Goal: Transaction & Acquisition: Purchase product/service

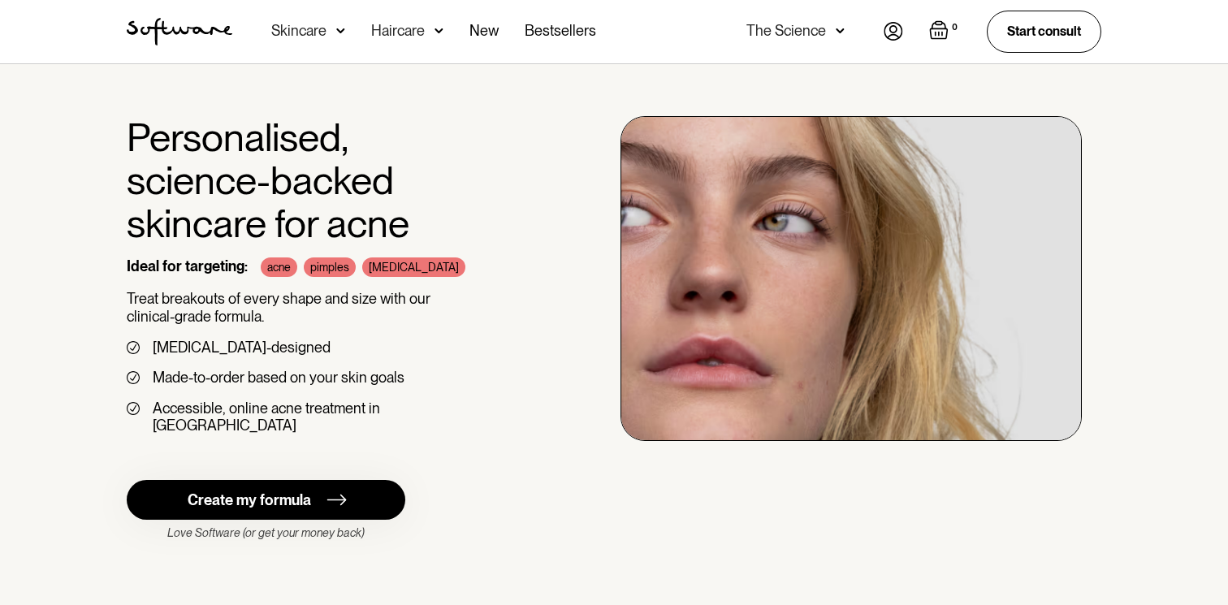
click at [895, 20] on div "0 Your Cart ( 0 items) Free shipping on all orders above $49! You might also be…" at bounding box center [992, 31] width 218 height 41
click at [891, 27] on img at bounding box center [892, 31] width 19 height 19
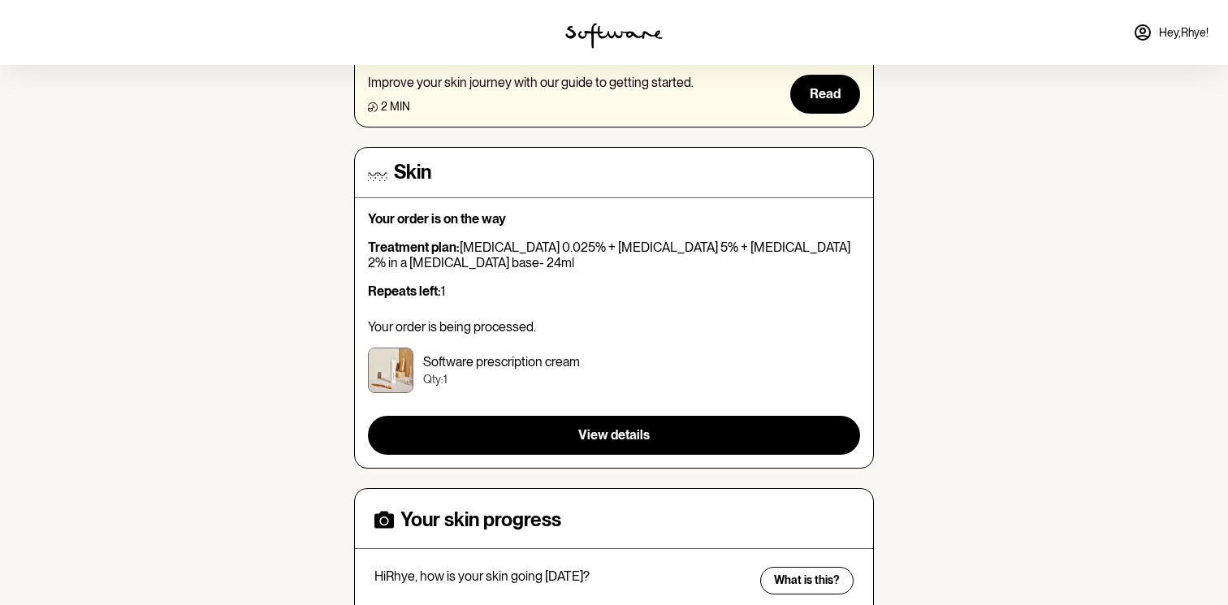
scroll to position [181, 0]
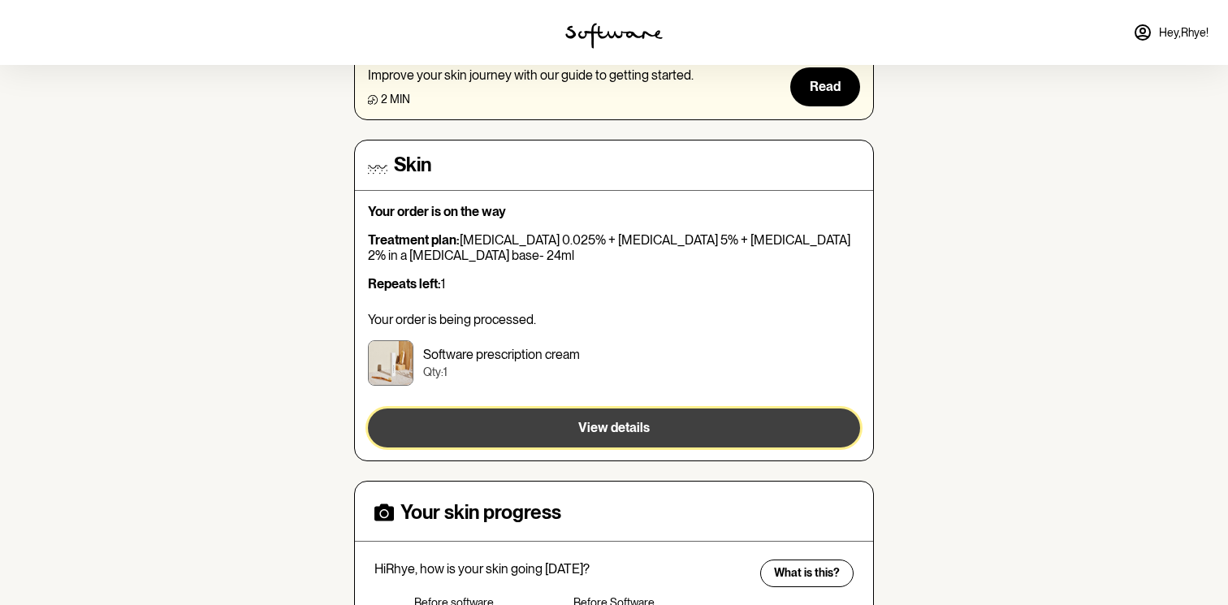
click at [604, 435] on span "View details" at bounding box center [613, 427] width 71 height 15
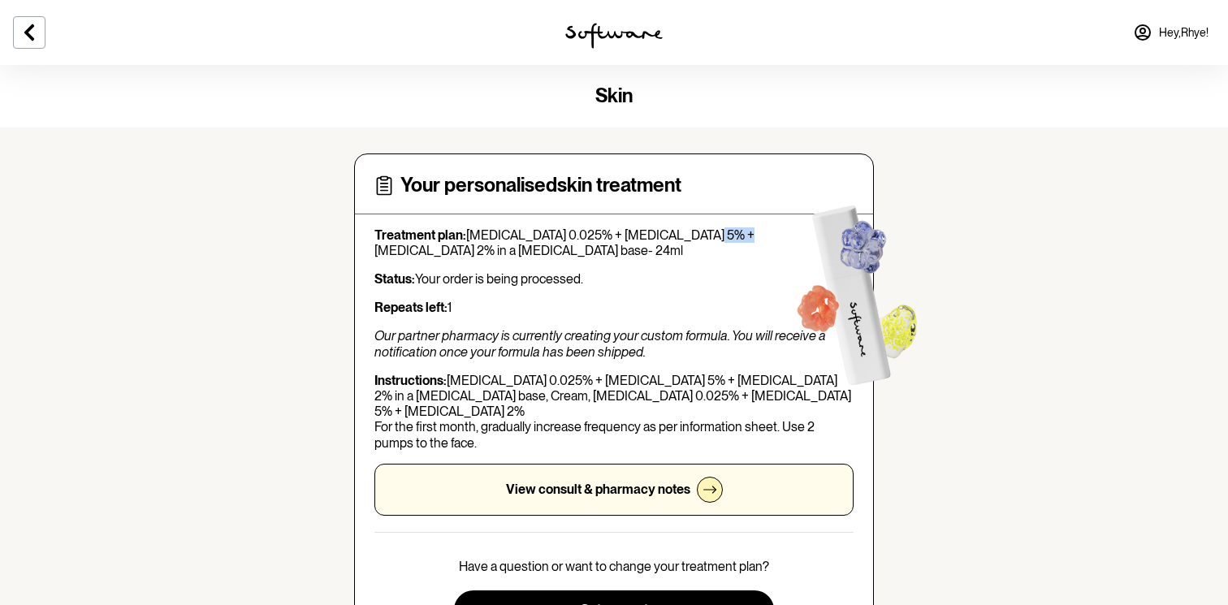
drag, startPoint x: 716, startPoint y: 234, endPoint x: 688, endPoint y: 235, distance: 28.4
click at [688, 235] on p "Treatment plan: Tretinoin 0.025% + Niacinamide 5% + Clindamycin 2% in a Hyaluro…" at bounding box center [613, 242] width 479 height 31
